Goal: Transaction & Acquisition: Purchase product/service

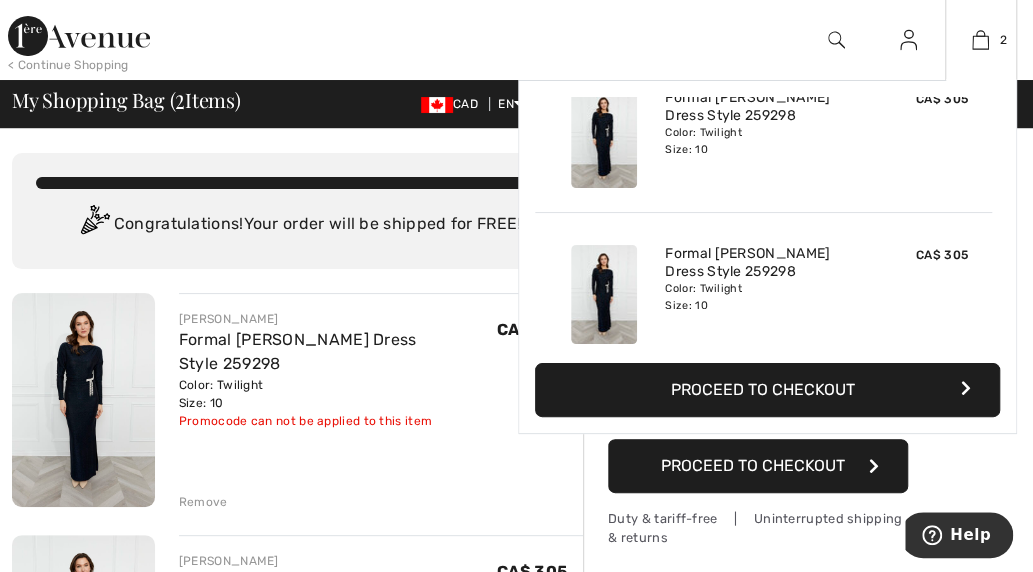
scroll to position [61, 0]
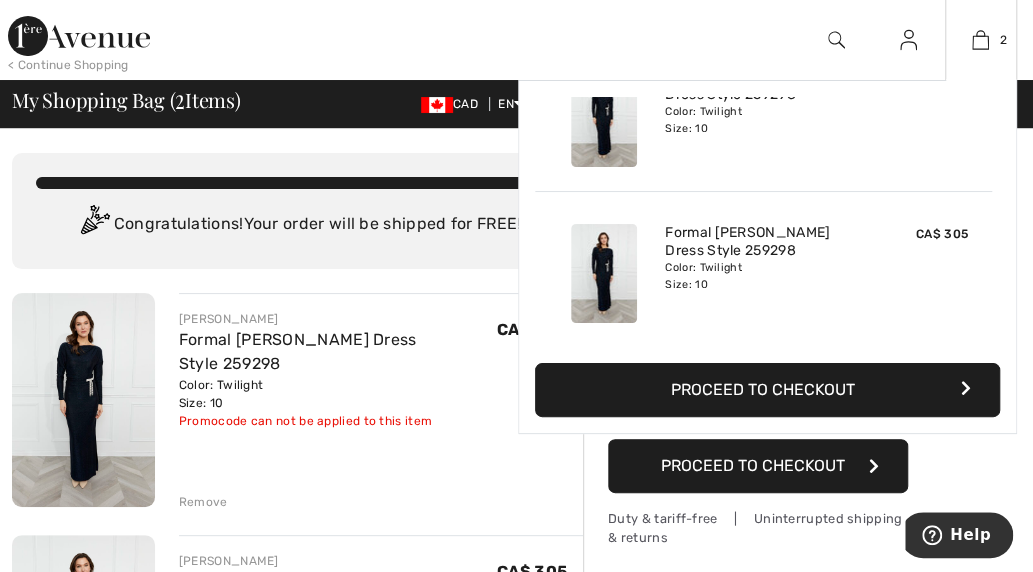
click at [861, 159] on div "Formal Maxi Sheath Dress Style 259298 Color: Twilight Size: 10" at bounding box center [763, 117] width 213 height 115
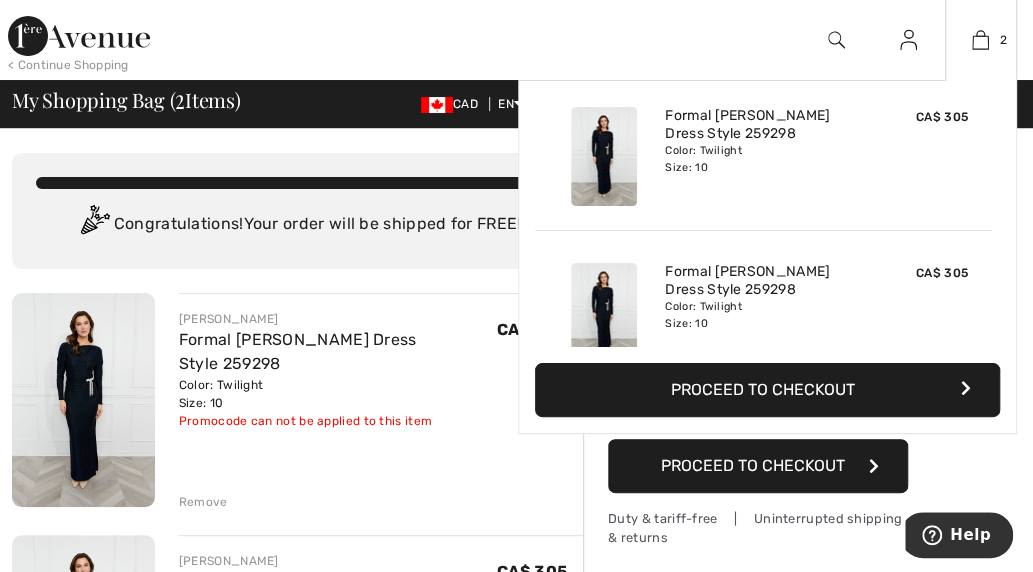
scroll to position [0, 0]
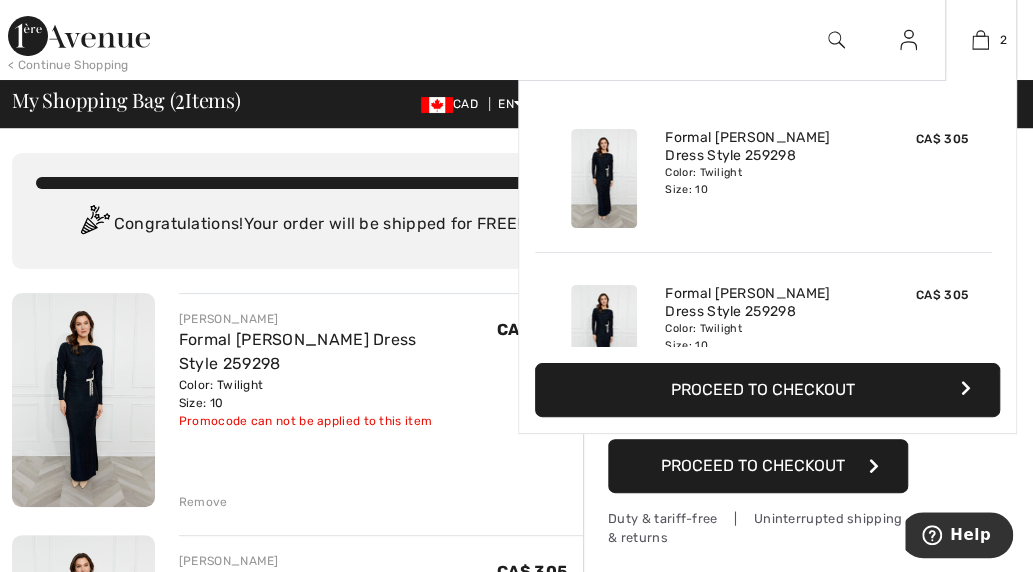
click at [924, 296] on span "CA$ 305" at bounding box center [942, 295] width 52 height 14
click at [988, 33] on img at bounding box center [980, 40] width 17 height 24
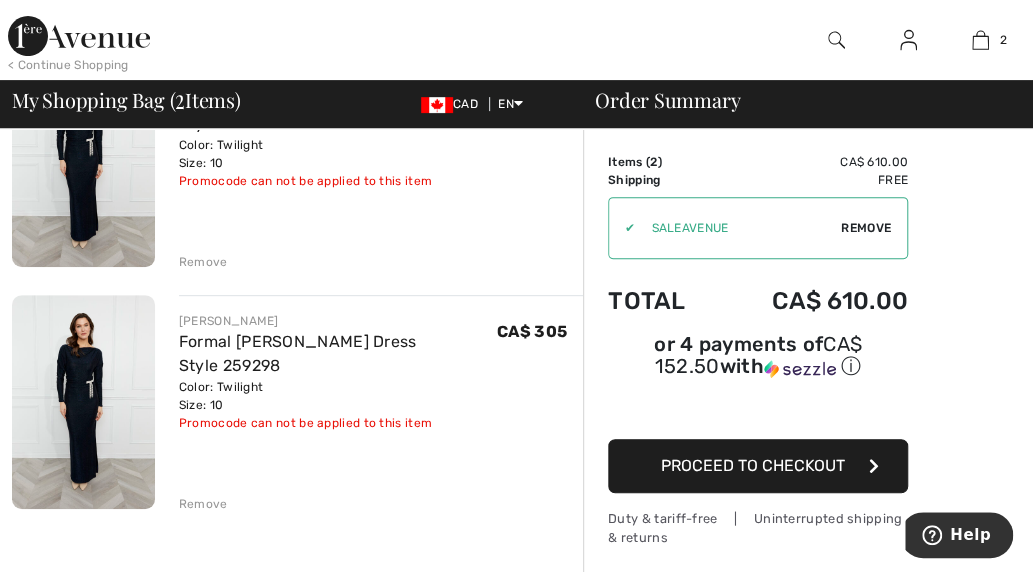
scroll to position [300, 0]
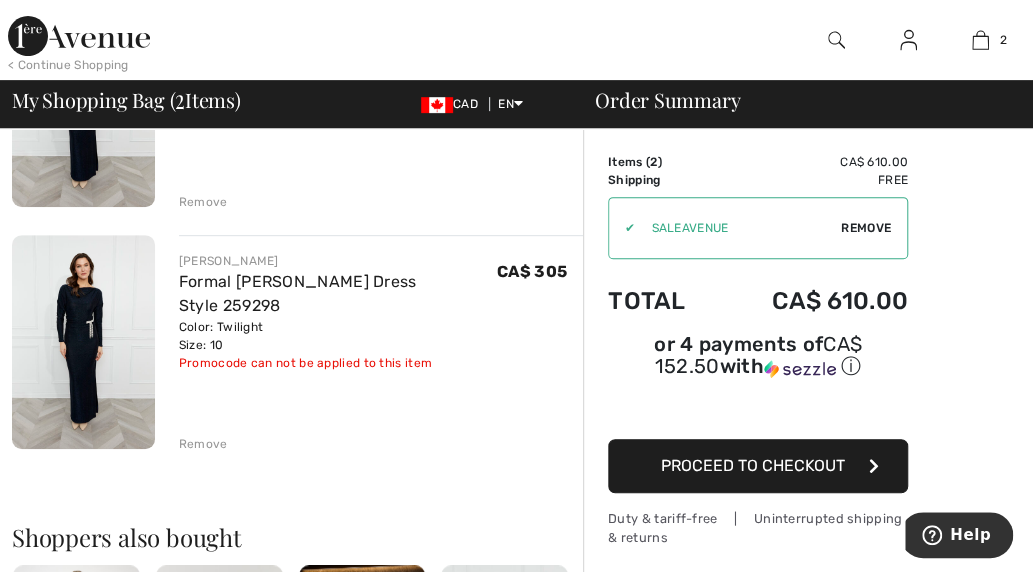
click at [200, 440] on div "Remove" at bounding box center [203, 444] width 49 height 18
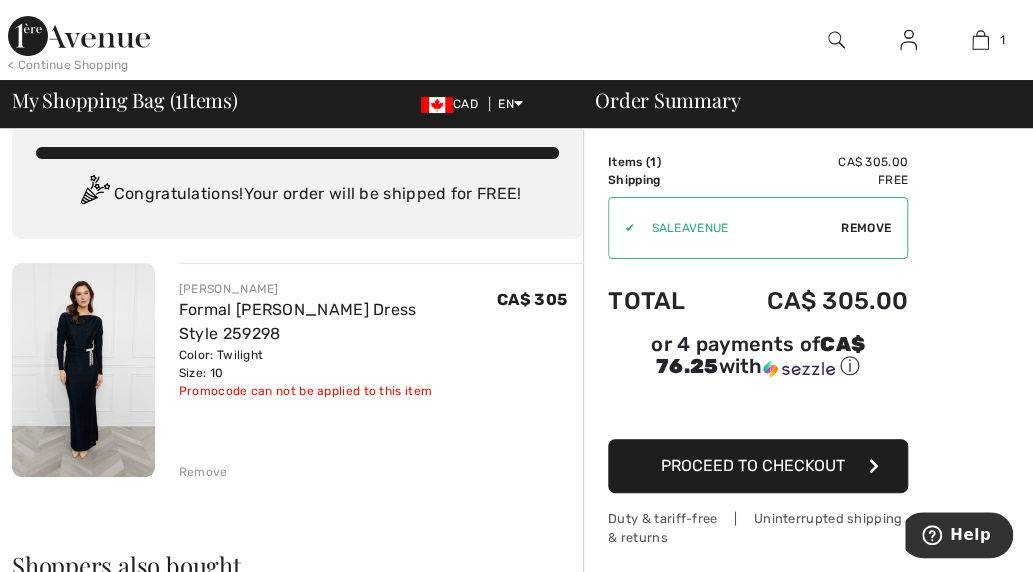
scroll to position [0, 0]
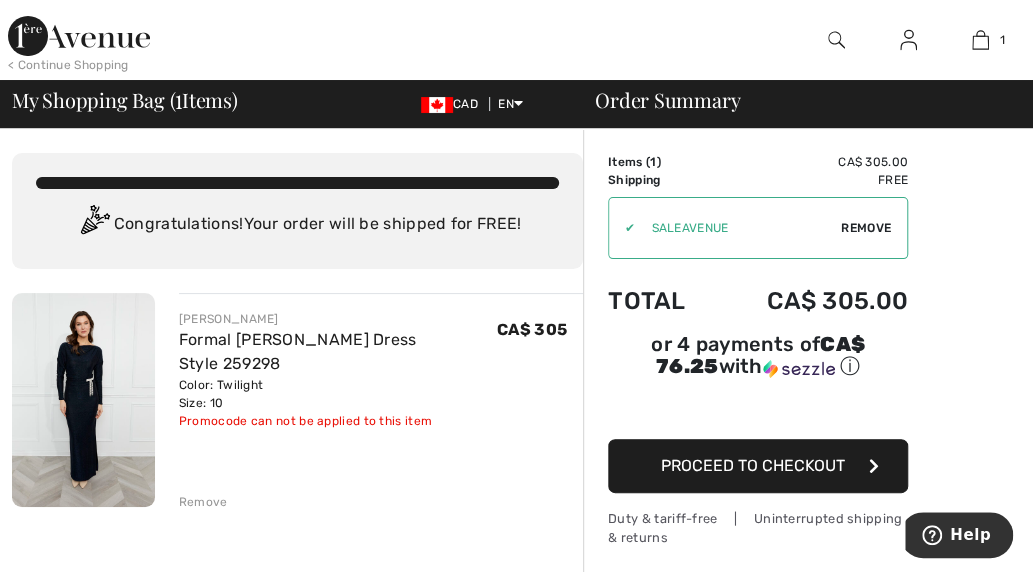
click at [777, 463] on span "Proceed to Checkout" at bounding box center [753, 465] width 184 height 19
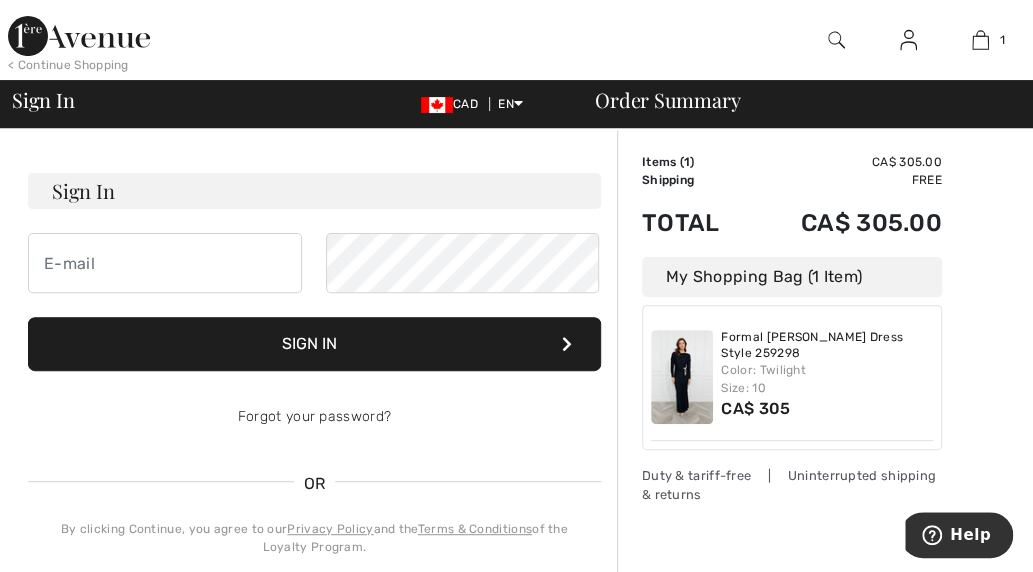
scroll to position [100, 0]
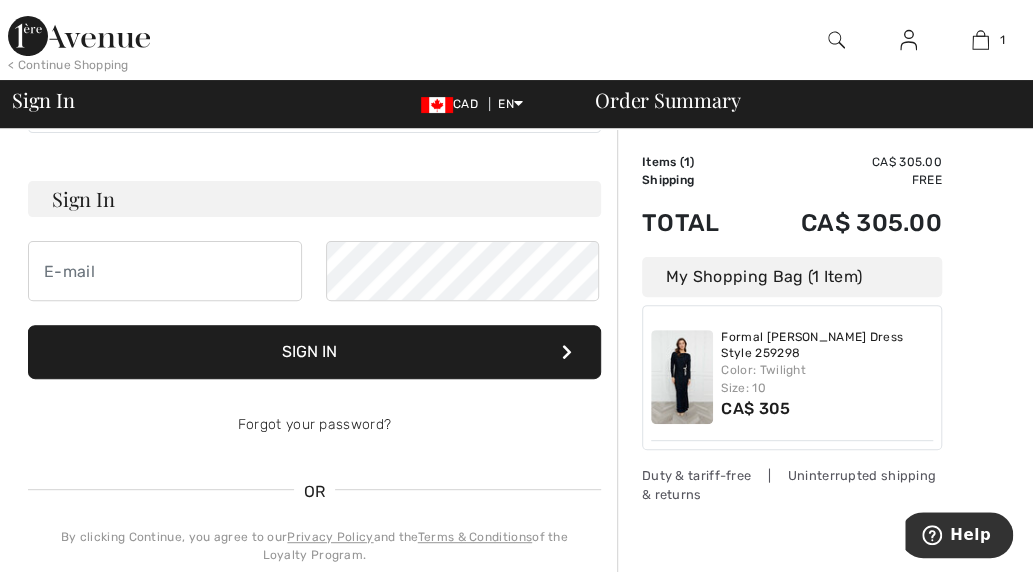
click at [257, 199] on h3 "Sign In" at bounding box center [314, 199] width 573 height 36
click at [228, 181] on h3 "Sign In" at bounding box center [314, 199] width 573 height 36
click at [180, 189] on h3 "Sign In" at bounding box center [314, 199] width 573 height 36
click at [900, 40] on img at bounding box center [908, 40] width 17 height 24
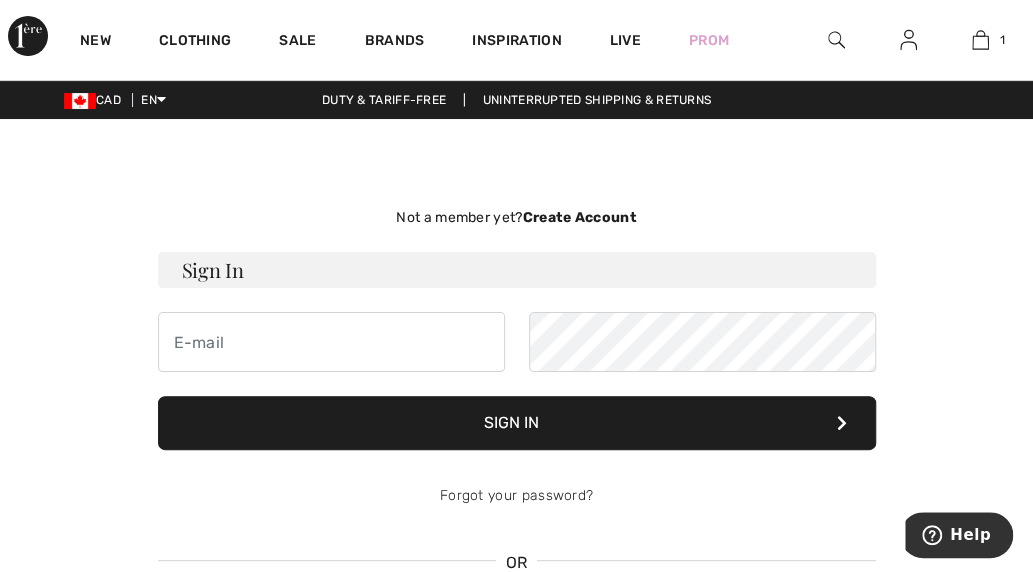
click at [509, 279] on h3 "Sign In" at bounding box center [517, 270] width 718 height 36
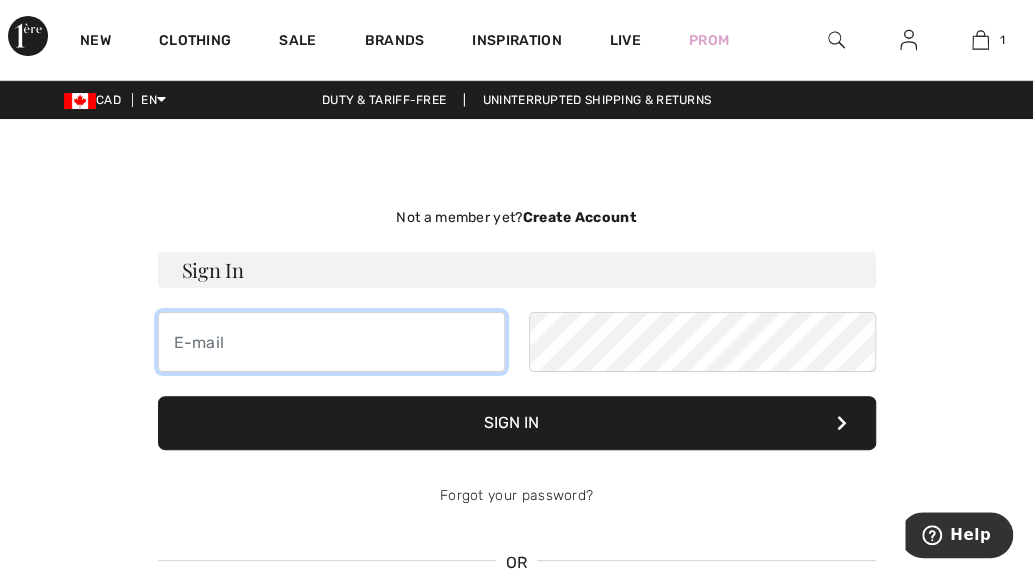
click at [336, 353] on input "email" at bounding box center [331, 342] width 347 height 60
type input "pieracausi1@gmail.com"
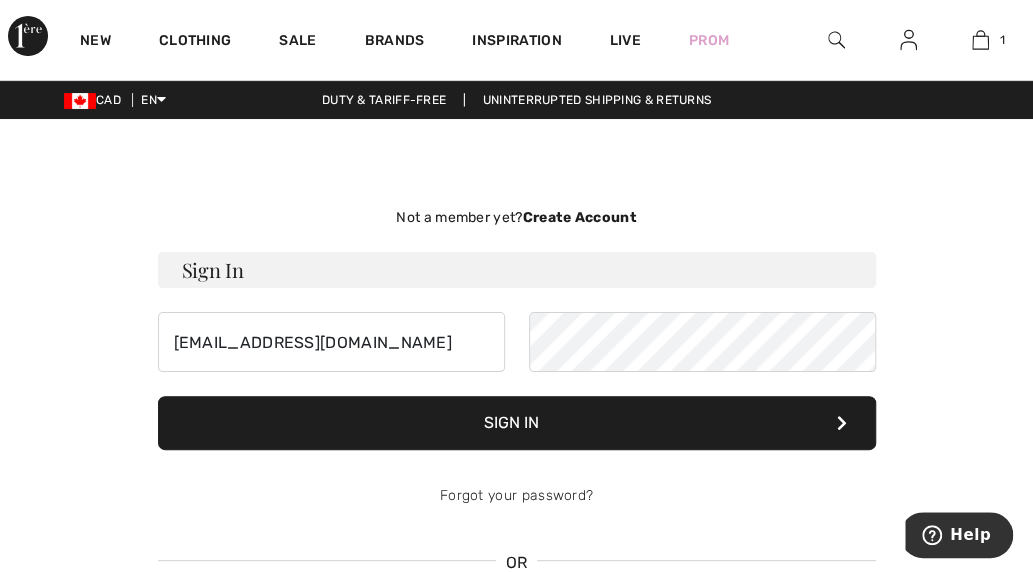
click at [599, 413] on button "Sign In" at bounding box center [517, 423] width 718 height 54
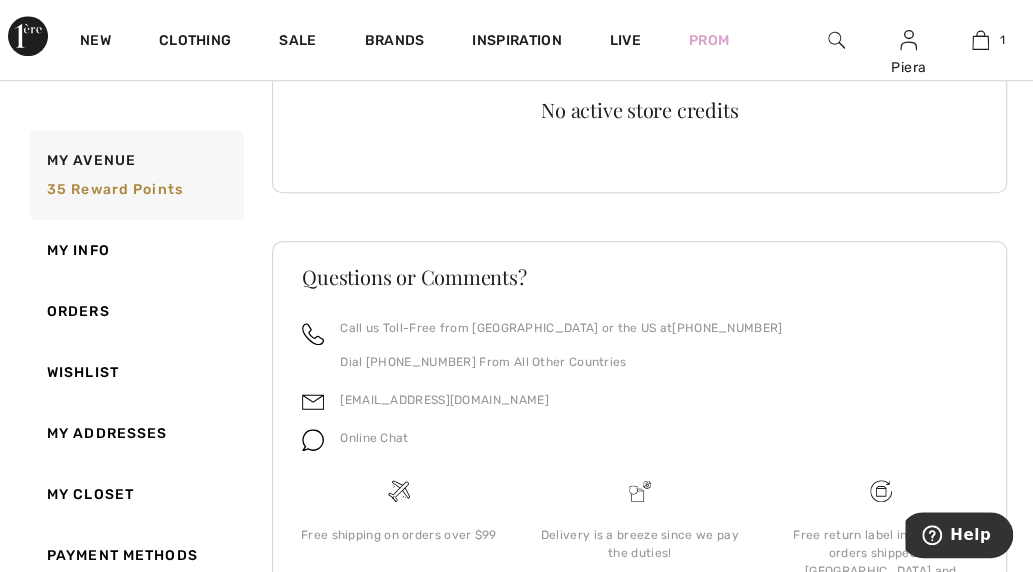
scroll to position [200, 0]
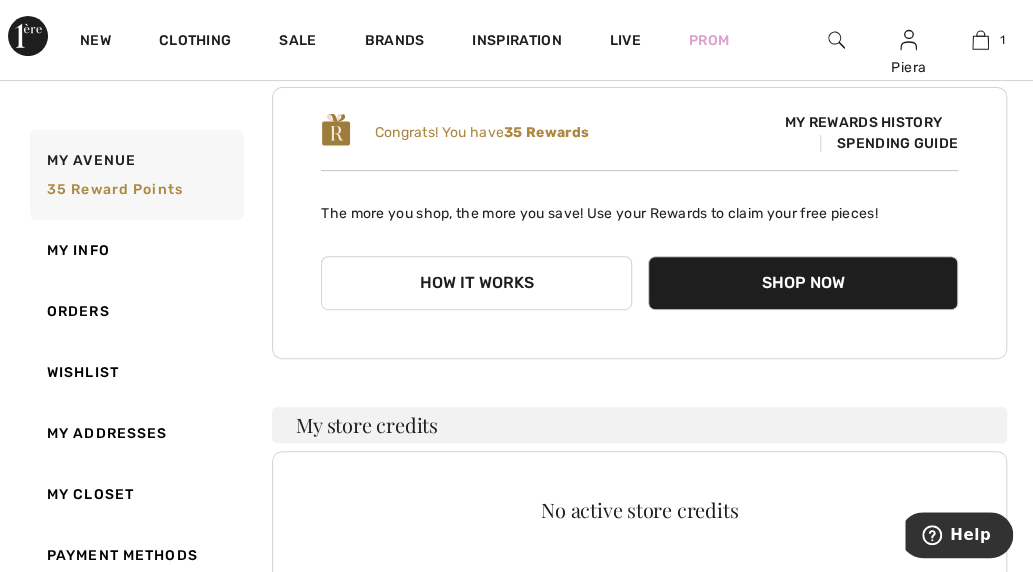
click at [826, 275] on button "Shop Now" at bounding box center [803, 283] width 310 height 54
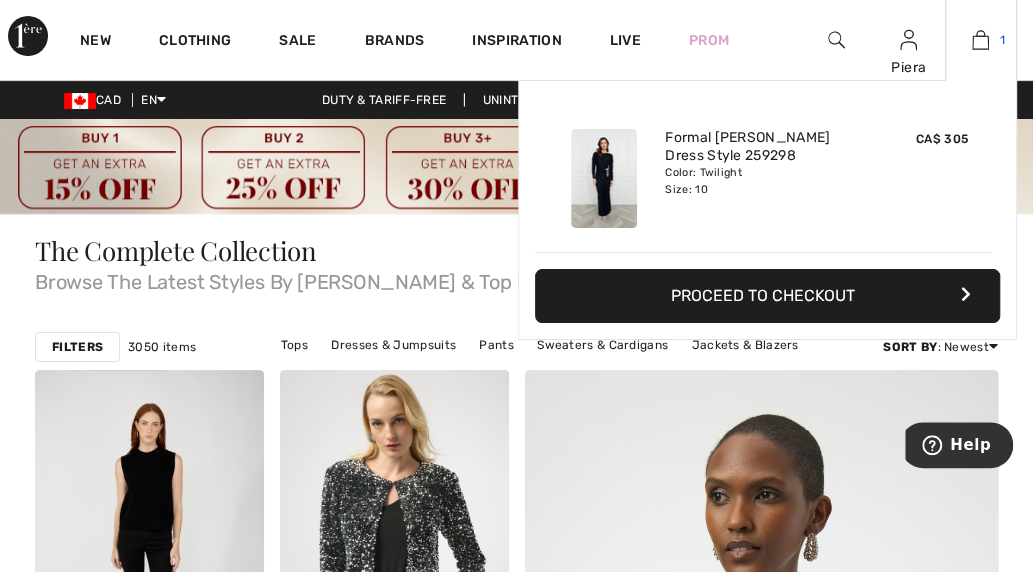
click at [978, 33] on img at bounding box center [980, 40] width 17 height 24
click at [979, 36] on img at bounding box center [980, 40] width 17 height 24
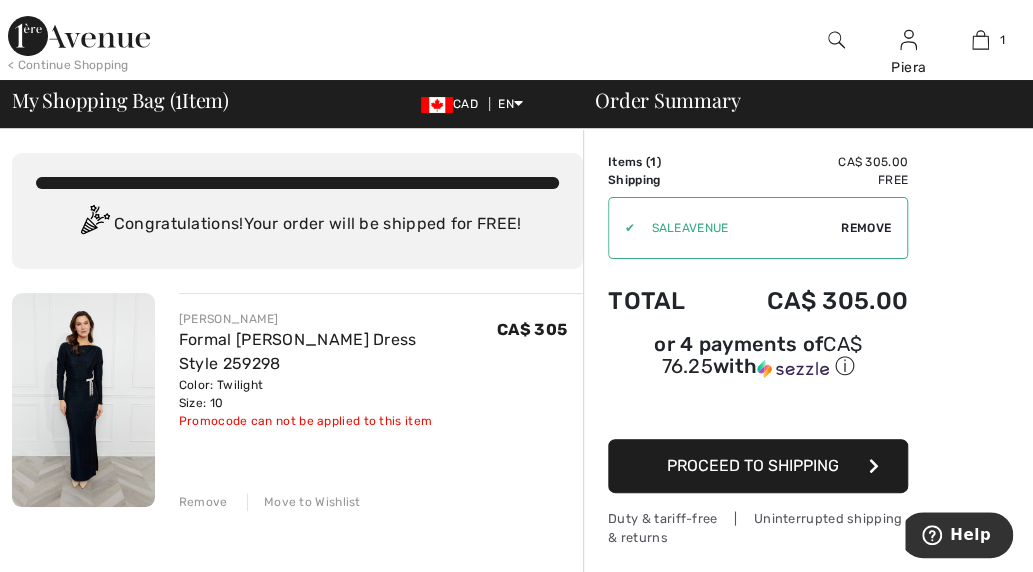
click at [794, 457] on span "Proceed to Shipping" at bounding box center [753, 465] width 172 height 19
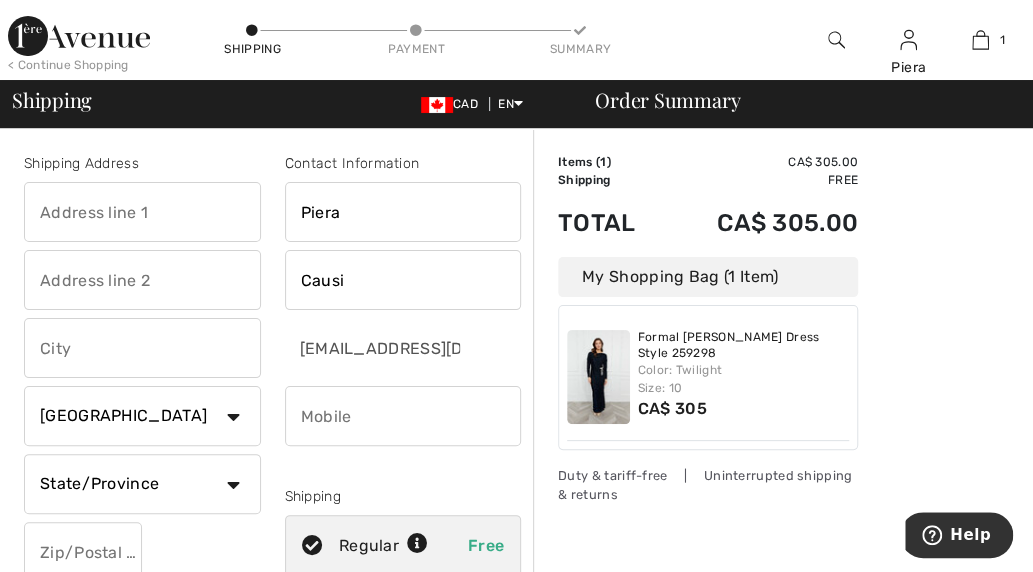
click at [182, 209] on input "text" at bounding box center [142, 212] width 237 height 60
type input "9 Gord Matthews Way."
type input "Uxbridge"
select select "ON"
type input "L9P0E9"
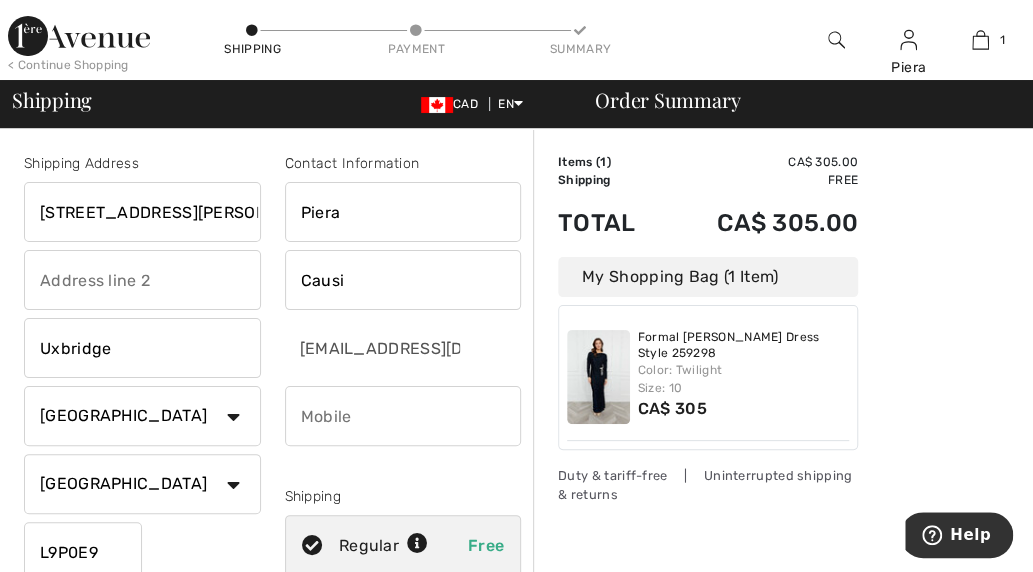
type input "9 Gord Matthews Way"
click at [413, 419] on input "phone" at bounding box center [403, 416] width 237 height 60
type input "6476311039"
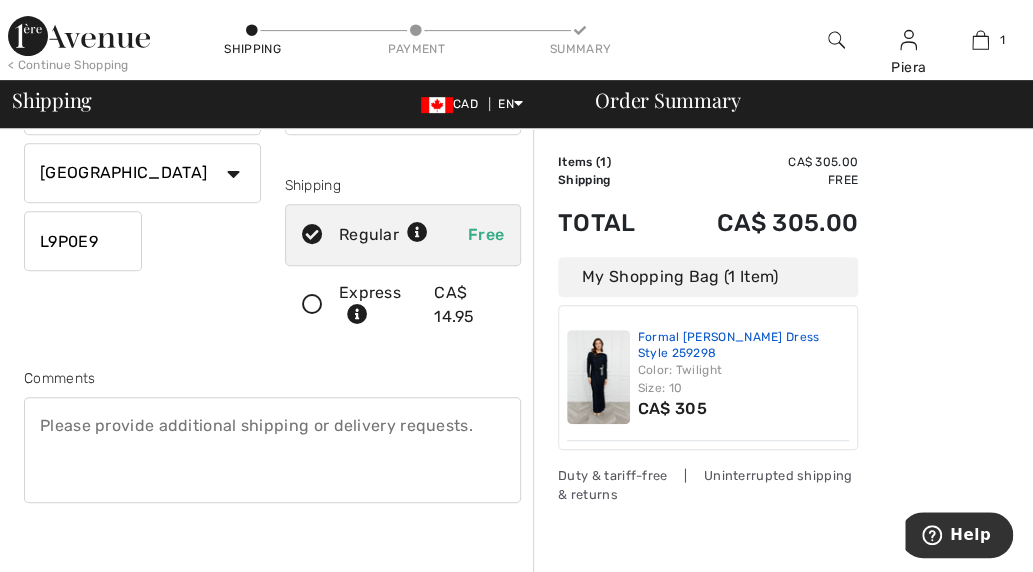
scroll to position [453, 0]
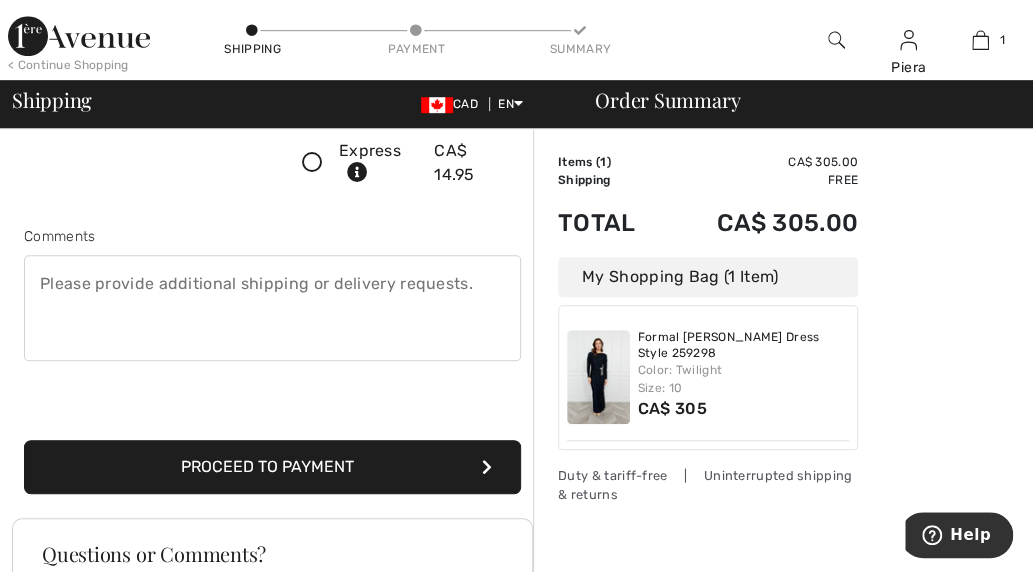
click at [333, 457] on button "Proceed to Payment" at bounding box center [272, 467] width 497 height 54
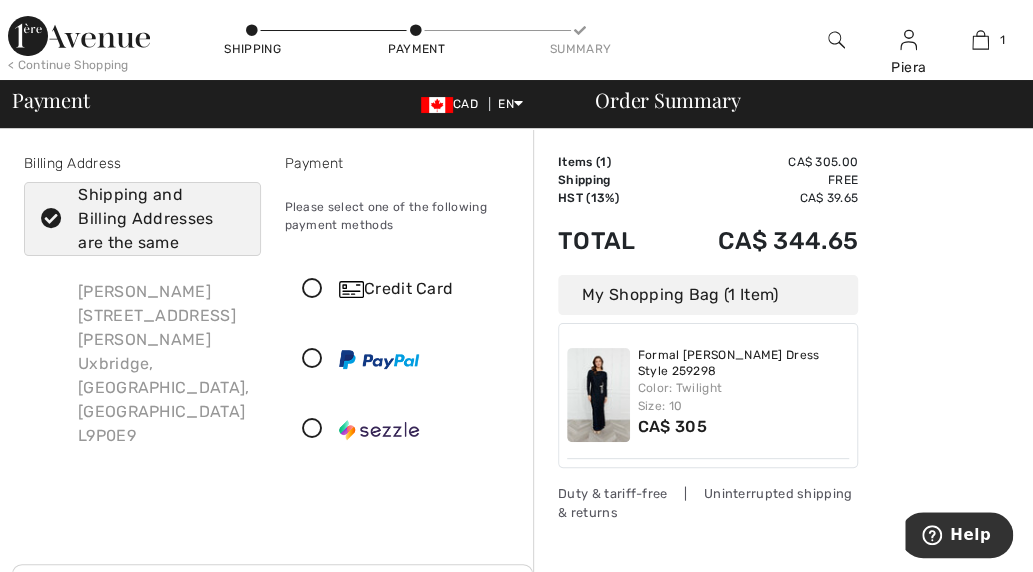
click at [316, 291] on icon at bounding box center [312, 289] width 53 height 21
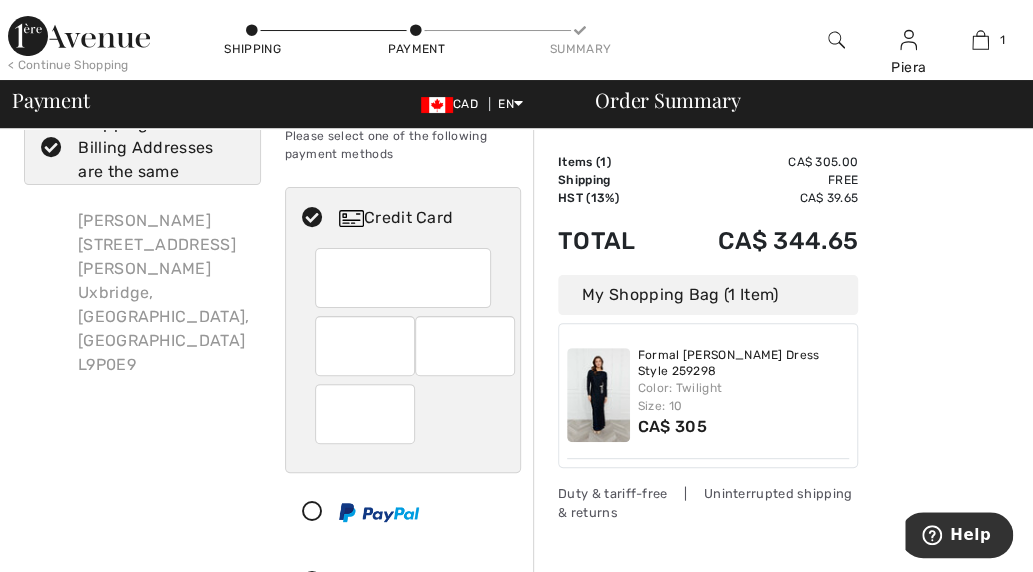
scroll to position [100, 0]
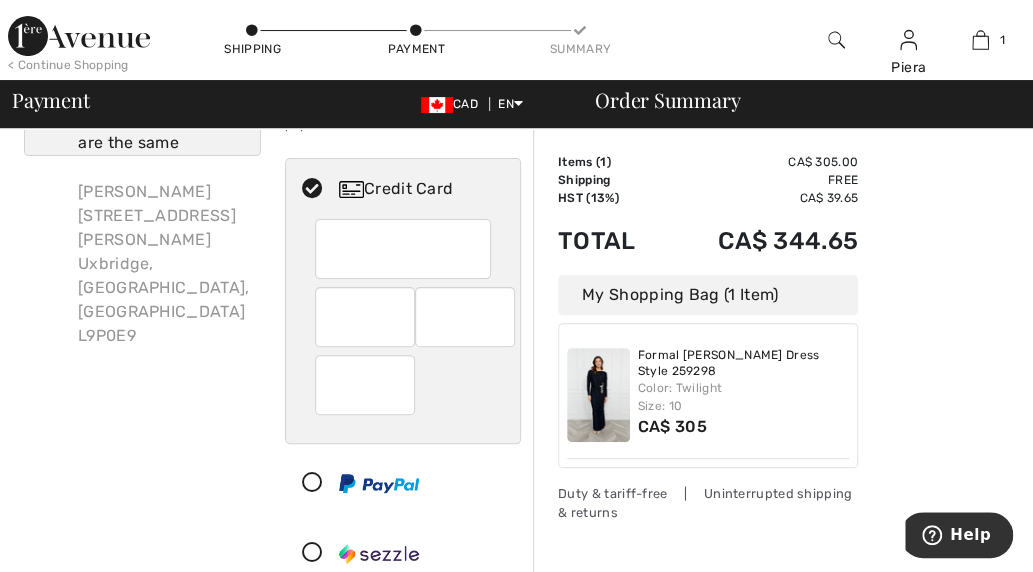
click at [207, 333] on div "Billing Address Shipping and Billing Addresses are the same Piera Causi 9 Gord …" at bounding box center [142, 322] width 261 height 539
click at [86, 356] on div "Billing Address Shipping and Billing Addresses are the same Piera Causi 9 Gord …" at bounding box center [142, 322] width 261 height 539
click at [150, 357] on div "Billing Address Shipping and Billing Addresses are the same Piera Causi 9 Gord …" at bounding box center [142, 322] width 261 height 539
click at [248, 437] on div "Billing Address Shipping and Billing Addresses are the same Piera Causi 9 Gord …" at bounding box center [142, 322] width 261 height 539
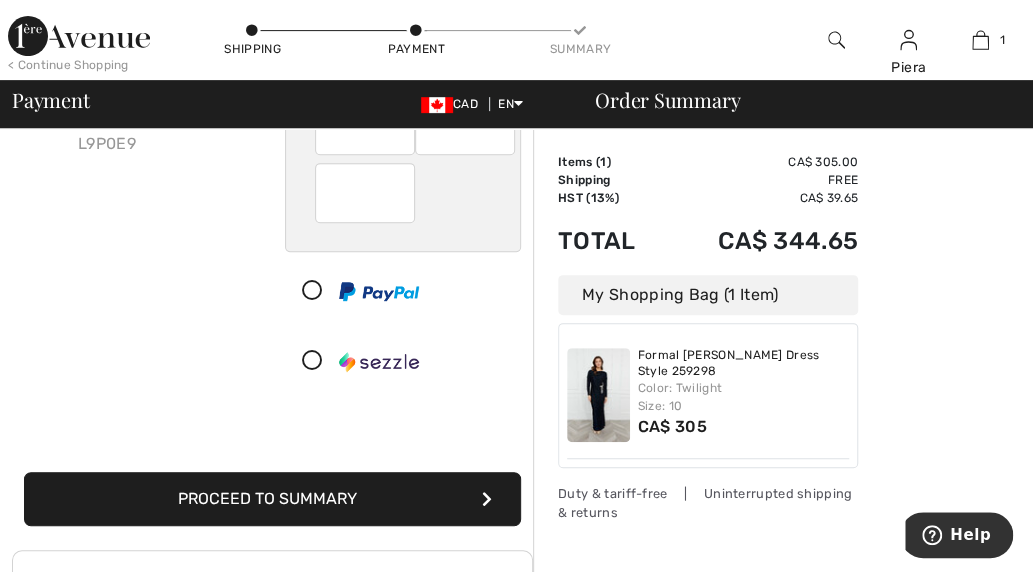
scroll to position [300, 0]
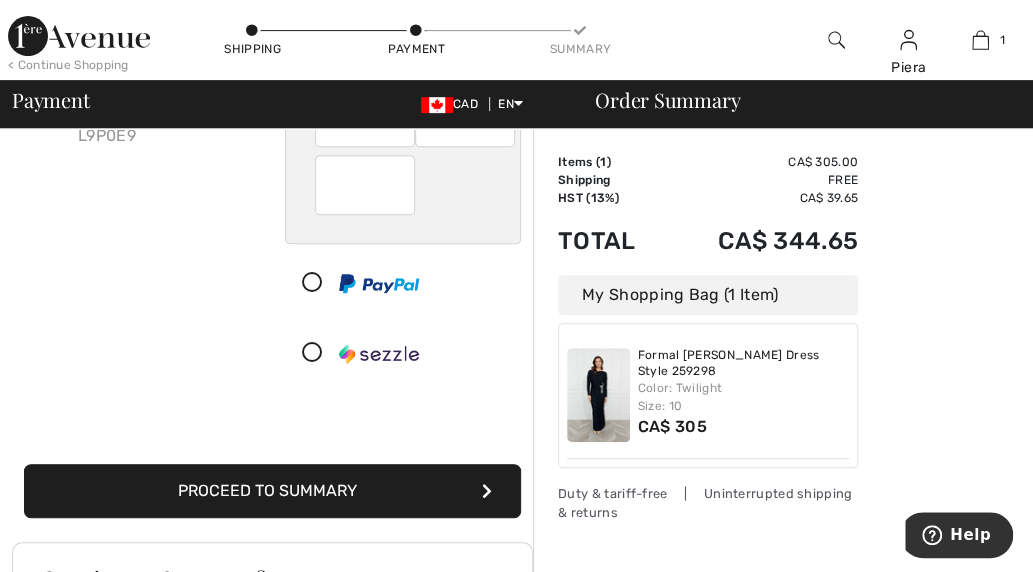
click at [392, 485] on button "Proceed to Summary" at bounding box center [272, 491] width 497 height 54
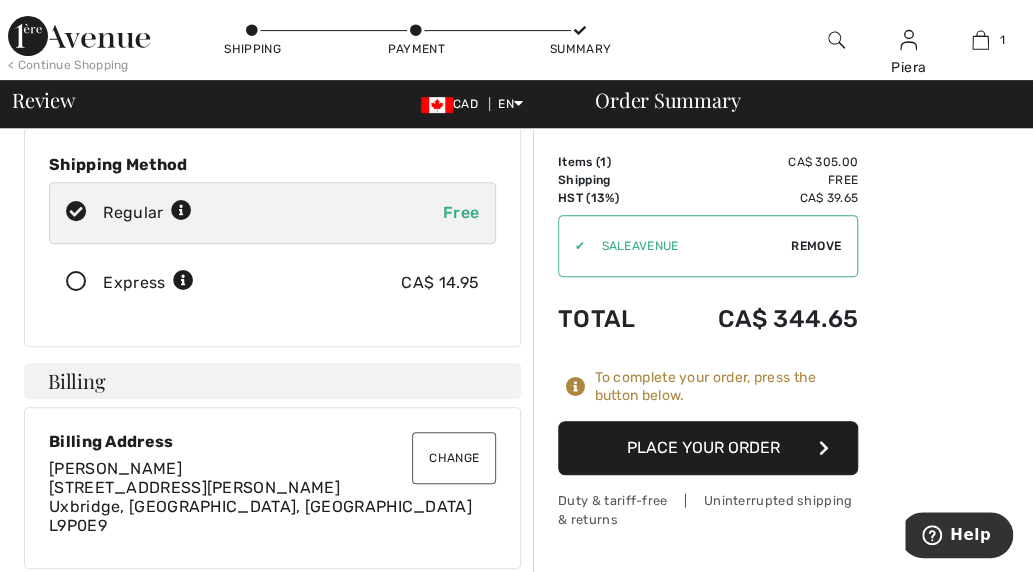
scroll to position [300, 0]
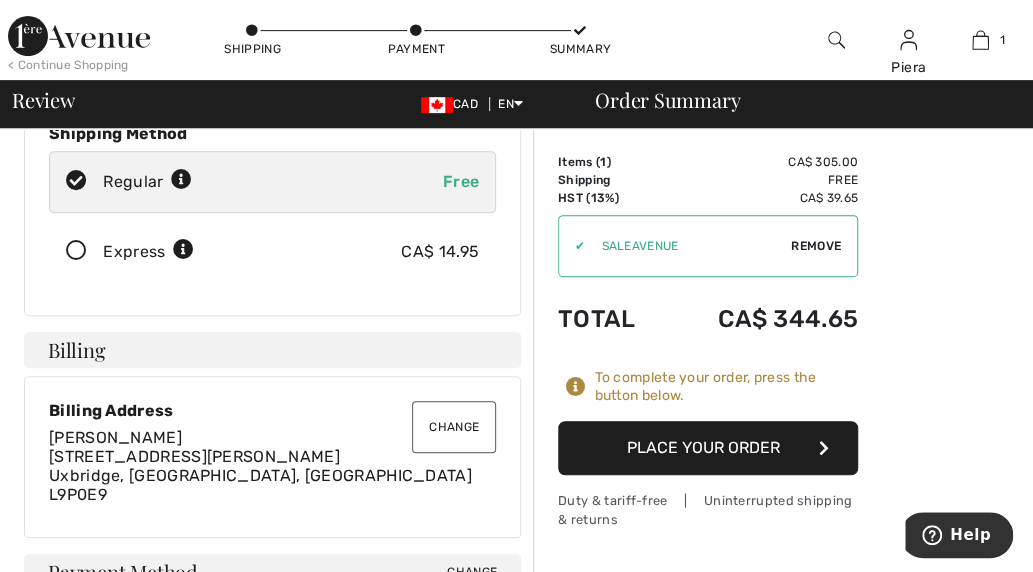
click at [776, 449] on button "Place Your Order" at bounding box center [708, 448] width 300 height 54
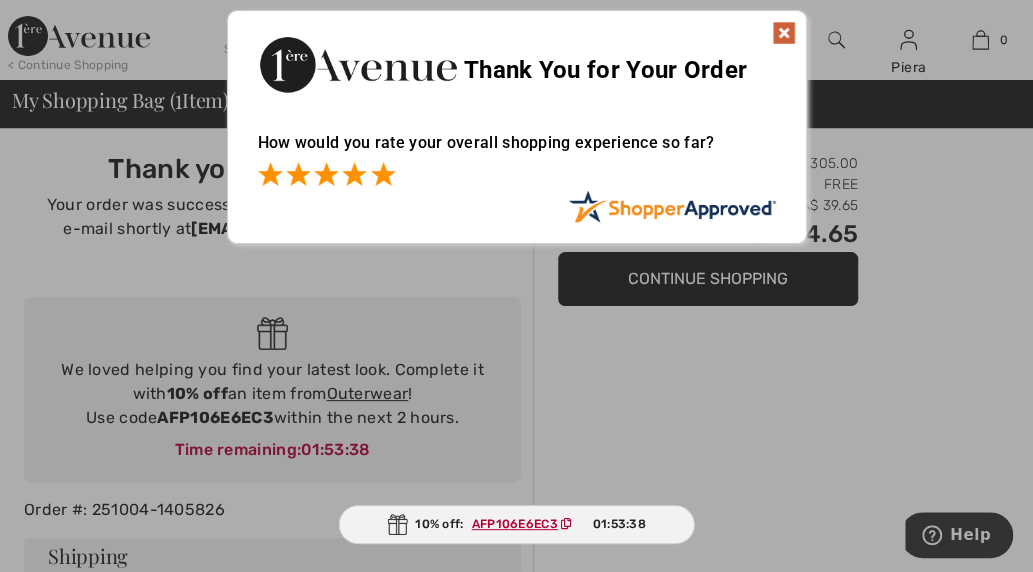
click at [390, 180] on span at bounding box center [383, 174] width 24 height 24
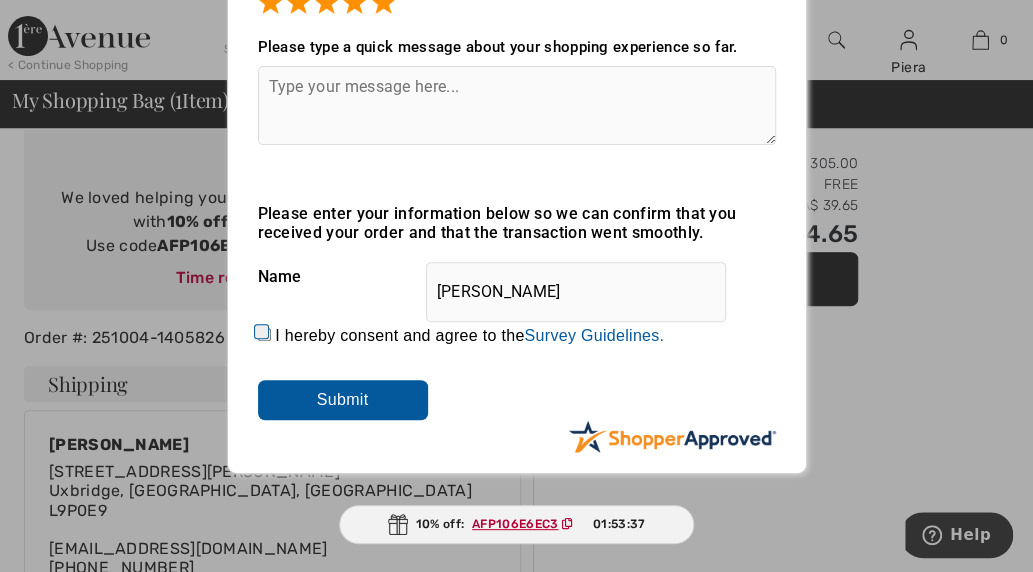
scroll to position [300, 0]
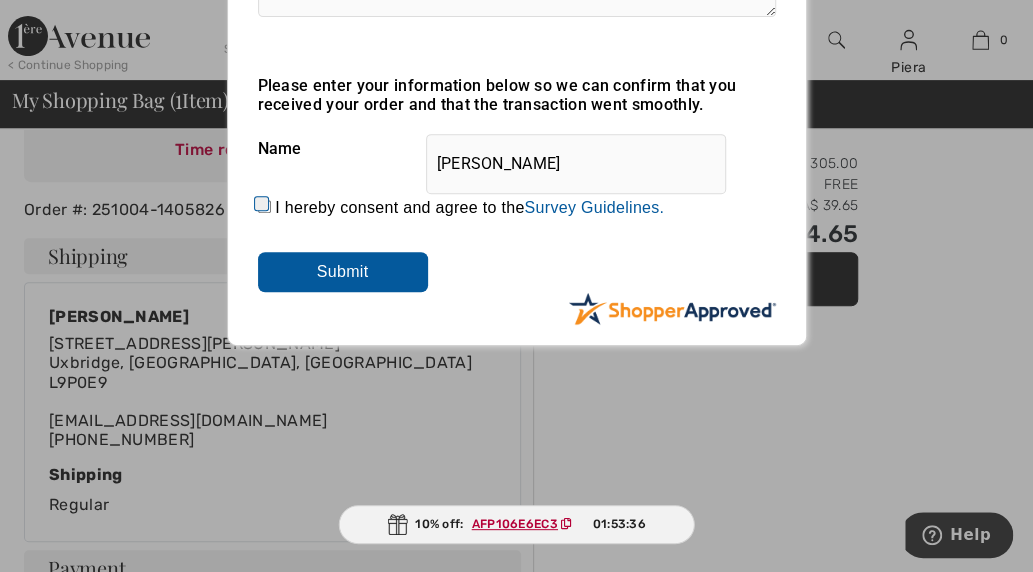
drag, startPoint x: 251, startPoint y: 199, endPoint x: 260, endPoint y: 208, distance: 12.7
click at [251, 199] on div "How would you rate your overall shopping experience so far? It appears from you…" at bounding box center [517, 69] width 578 height 512
click at [258, 203] on input "I hereby consent and agree to the By submitting a review, you grant permission …" at bounding box center [264, 206] width 13 height 13
checkbox input "true"
click at [342, 291] on input "Submit" at bounding box center [343, 272] width 170 height 40
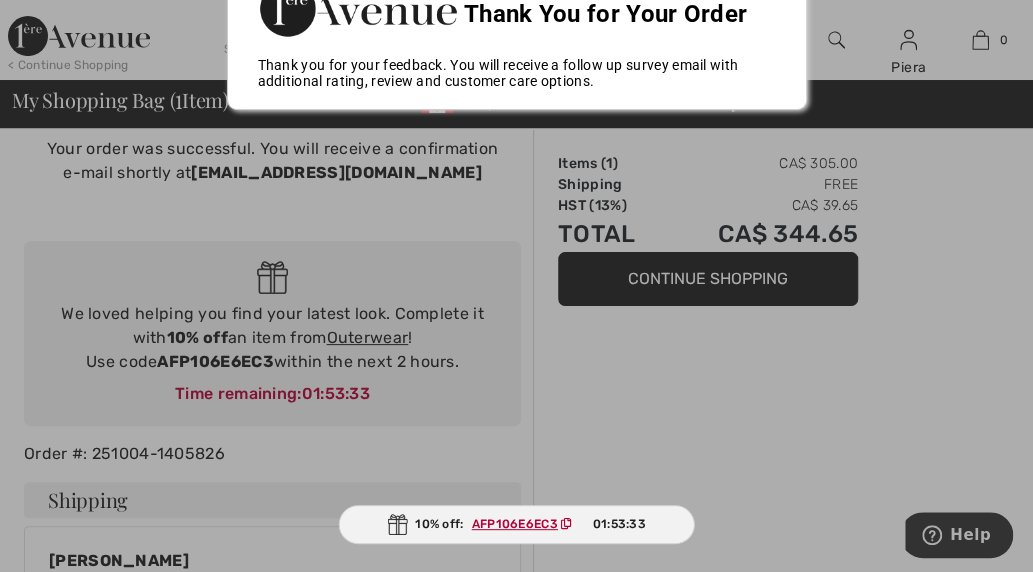
scroll to position [0, 0]
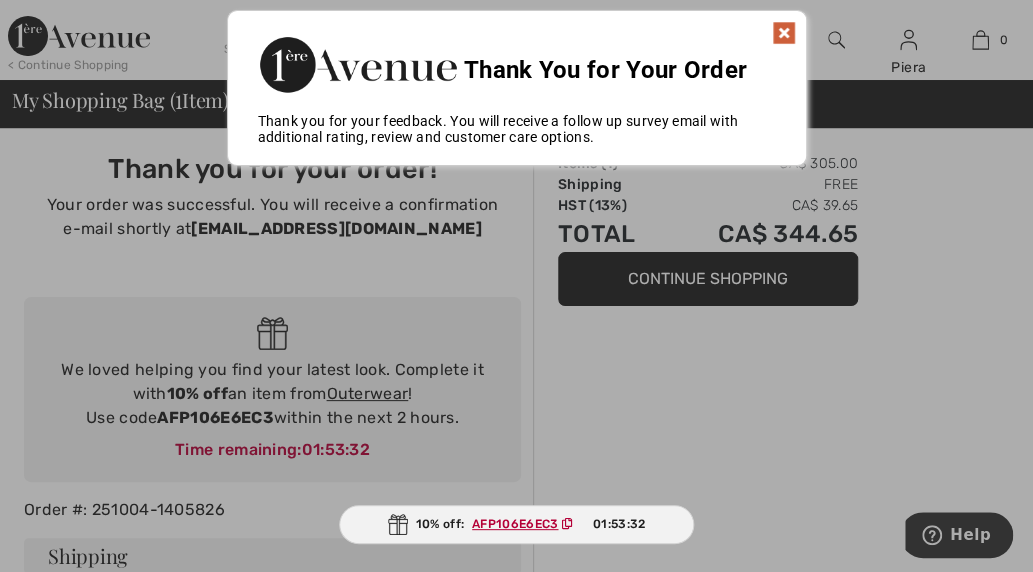
click at [786, 27] on img at bounding box center [784, 33] width 24 height 24
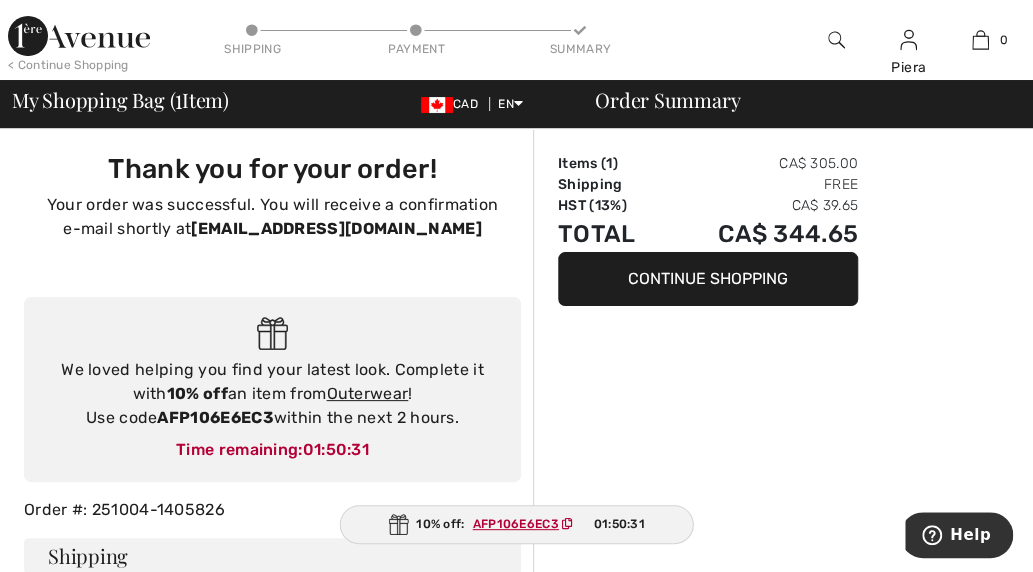
click at [723, 275] on button "Continue Shopping" at bounding box center [708, 279] width 300 height 54
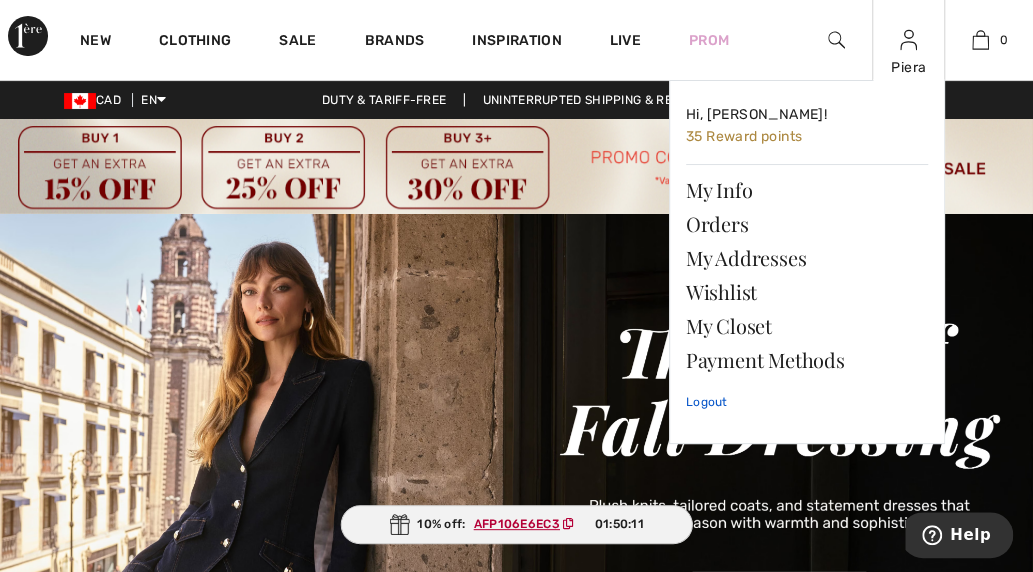
click at [704, 401] on link "Logout" at bounding box center [807, 402] width 242 height 50
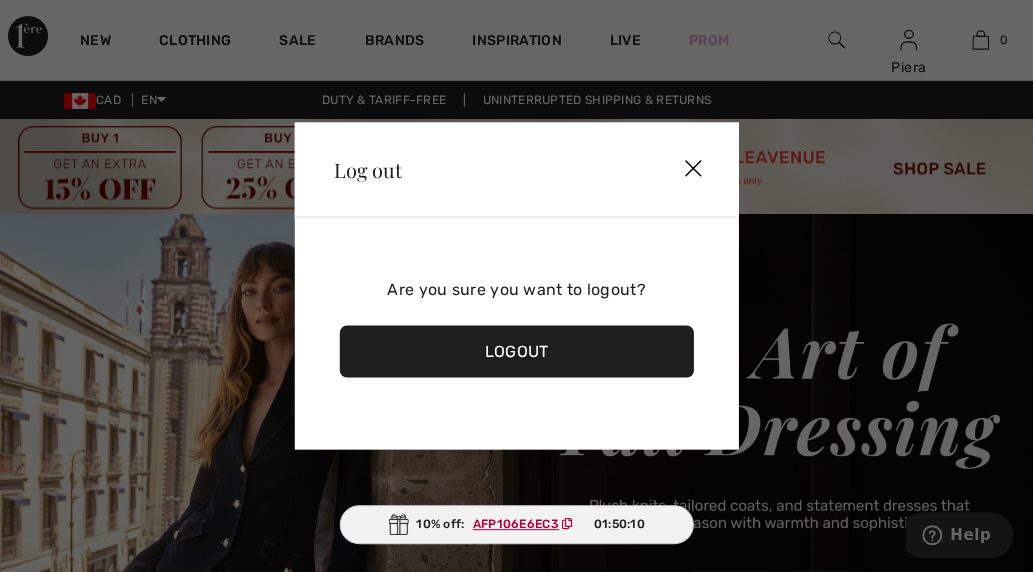
click at [570, 335] on div "Logout" at bounding box center [516, 352] width 355 height 52
